Goal: Contribute content: Add original content to the website for others to see

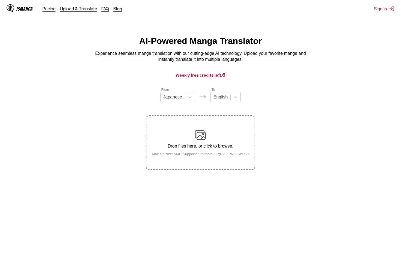
click at [383, 8] on button "Sign In" at bounding box center [384, 8] width 20 height 5
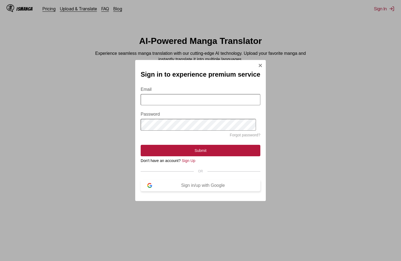
click at [209, 188] on div "Sign in/up with Google" at bounding box center [203, 185] width 102 height 5
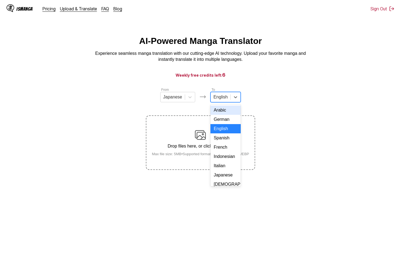
click at [221, 100] on div "English" at bounding box center [221, 97] width 20 height 8
click at [222, 159] on div "Indonesian" at bounding box center [225, 156] width 30 height 9
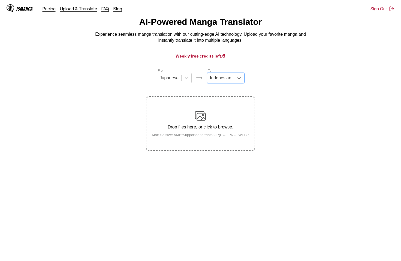
scroll to position [20, 0]
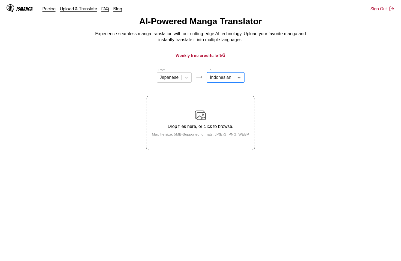
click at [227, 141] on label "Drop files here, or click to browse. Max file size: 5MB • Supported formats: JP…" at bounding box center [200, 122] width 108 height 53
click at [0, 0] on input "Drop files here, or click to browse. Max file size: 5MB • Supported formats: JP…" at bounding box center [0, 0] width 0 height 0
drag, startPoint x: 211, startPoint y: 53, endPoint x: 222, endPoint y: 53, distance: 10.4
click at [222, 53] on h3 "Weekly free credits left: 6" at bounding box center [200, 55] width 375 height 7
click at [222, 53] on span "6" at bounding box center [223, 55] width 3 height 6
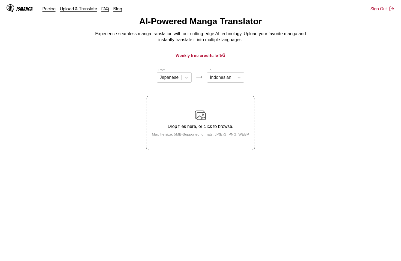
click at [222, 53] on span "6" at bounding box center [223, 55] width 3 height 6
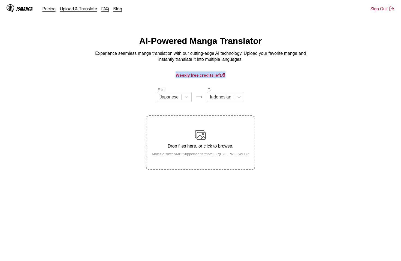
scroll to position [0, 0]
